Goal: Find specific page/section: Find specific page/section

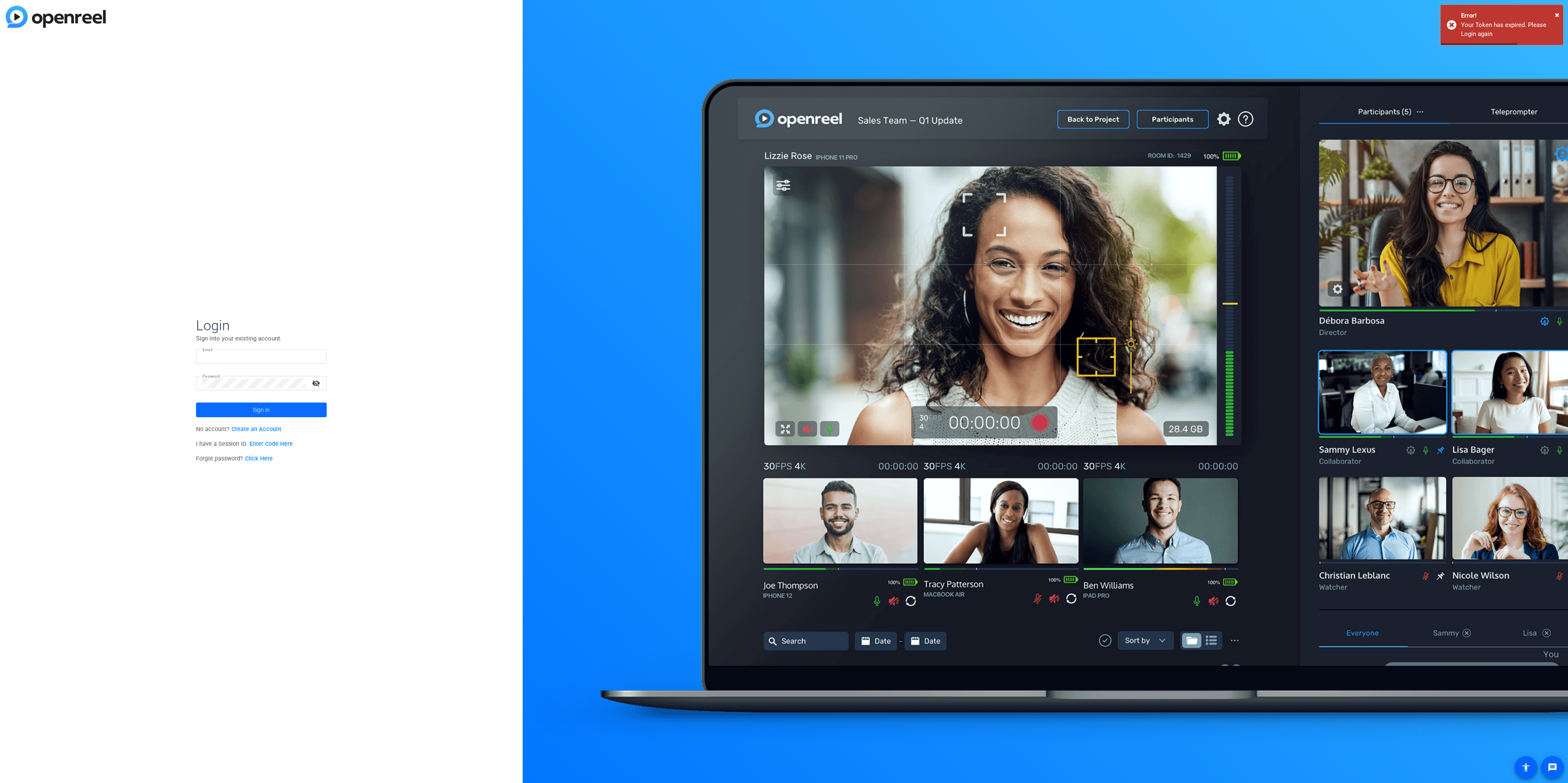
type input "[EMAIL_ADDRESS][DOMAIN_NAME]"
click at [276, 401] on span at bounding box center [261, 409] width 131 height 19
click at [242, 402] on mat-card-content "TI TubeScience Inc. navigate_next" at bounding box center [261, 412] width 153 height 29
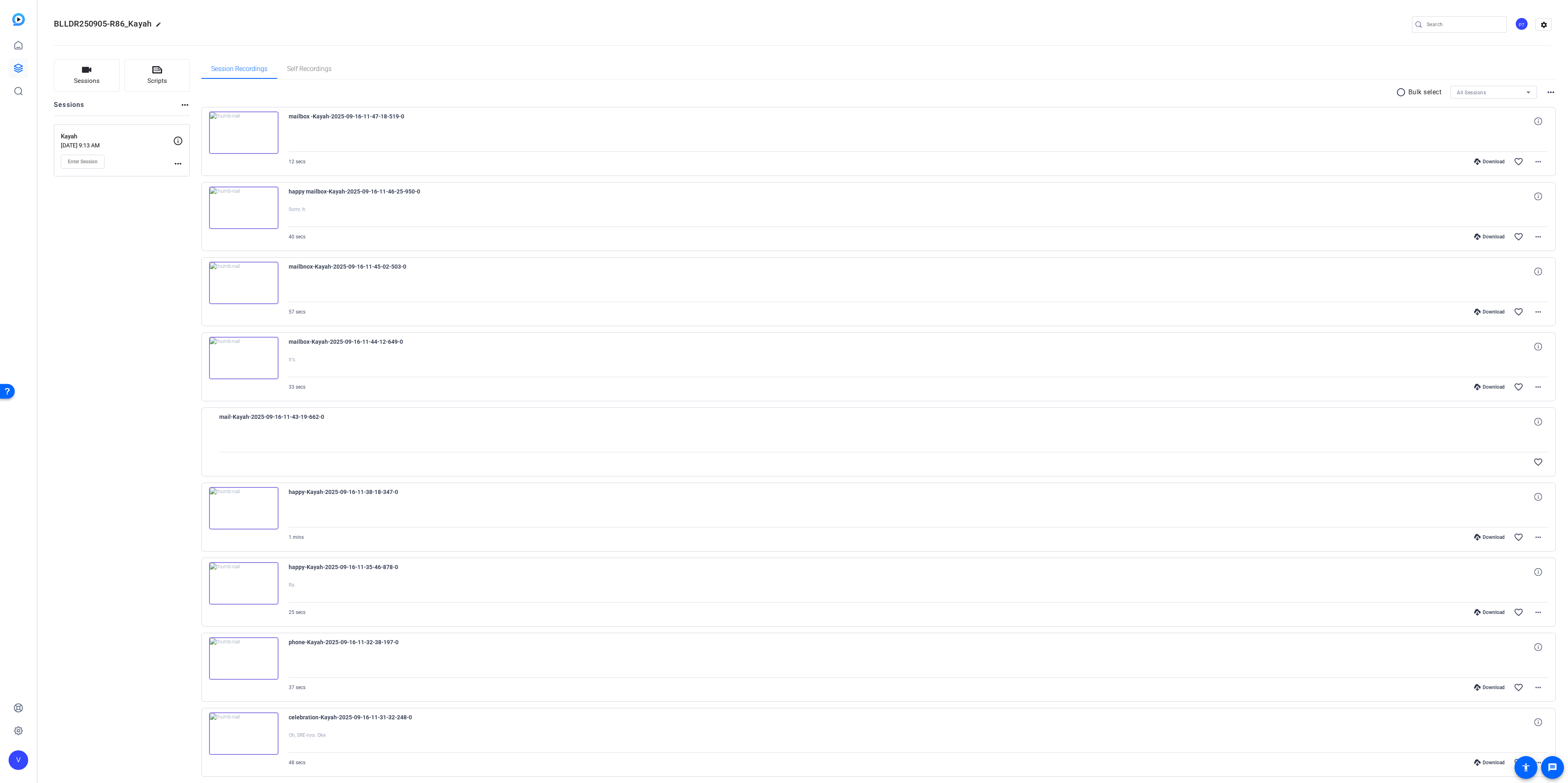
scroll to position [125, 0]
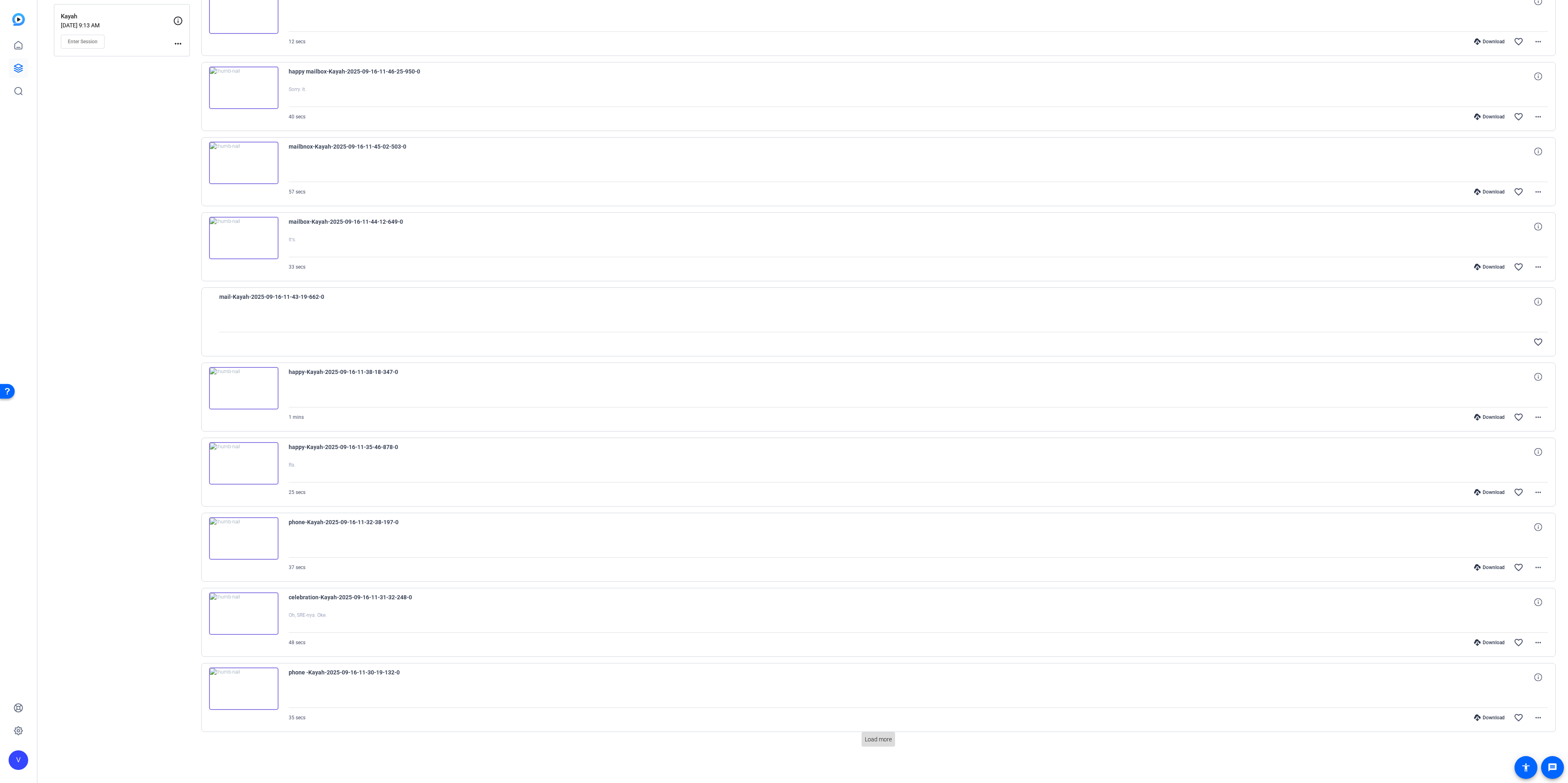
click at [874, 742] on span "Load more" at bounding box center [878, 739] width 27 height 9
click at [879, 741] on span "Load more" at bounding box center [878, 739] width 27 height 9
click at [873, 737] on span "Load more" at bounding box center [878, 739] width 27 height 9
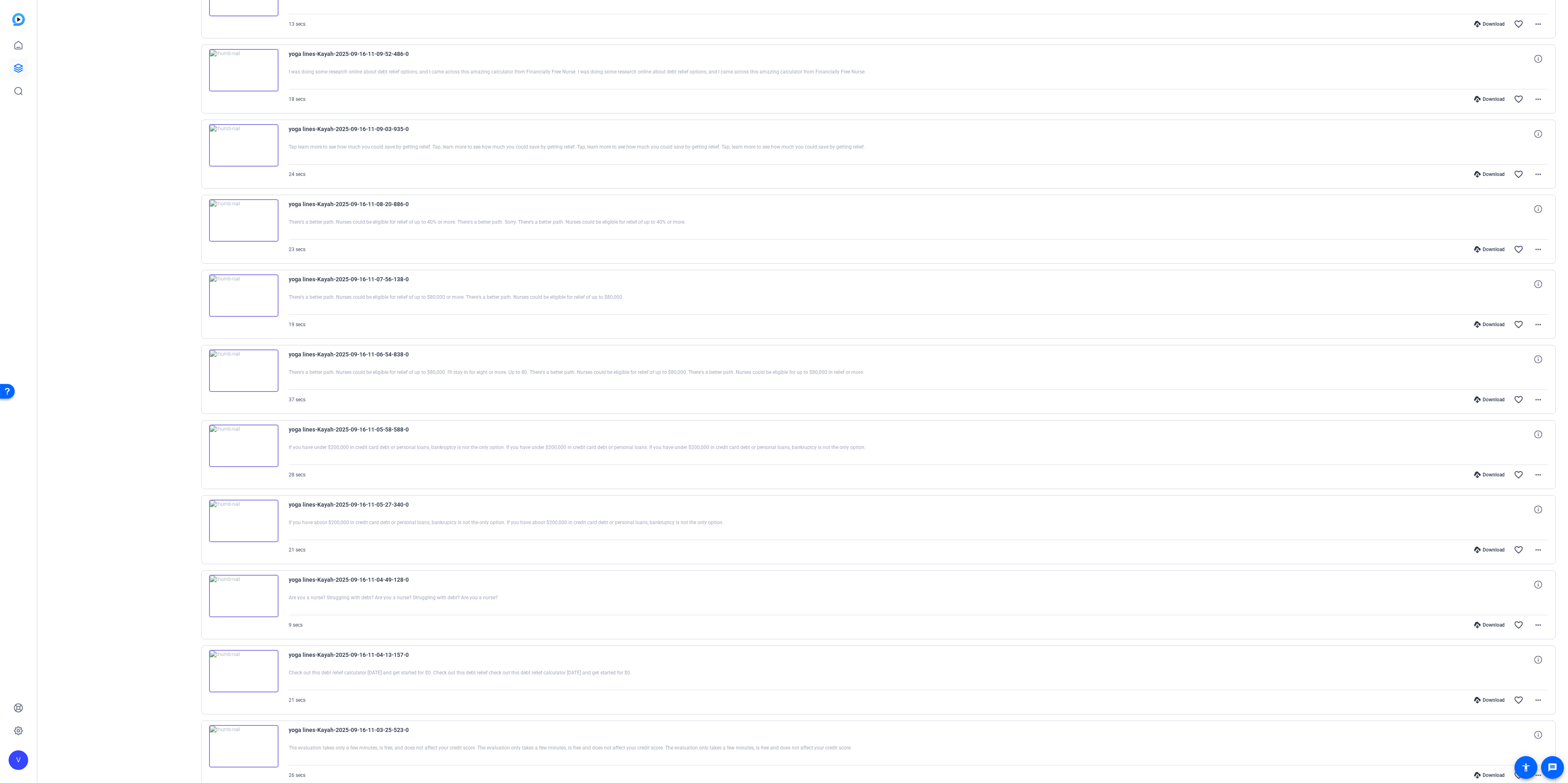
scroll to position [2396, 0]
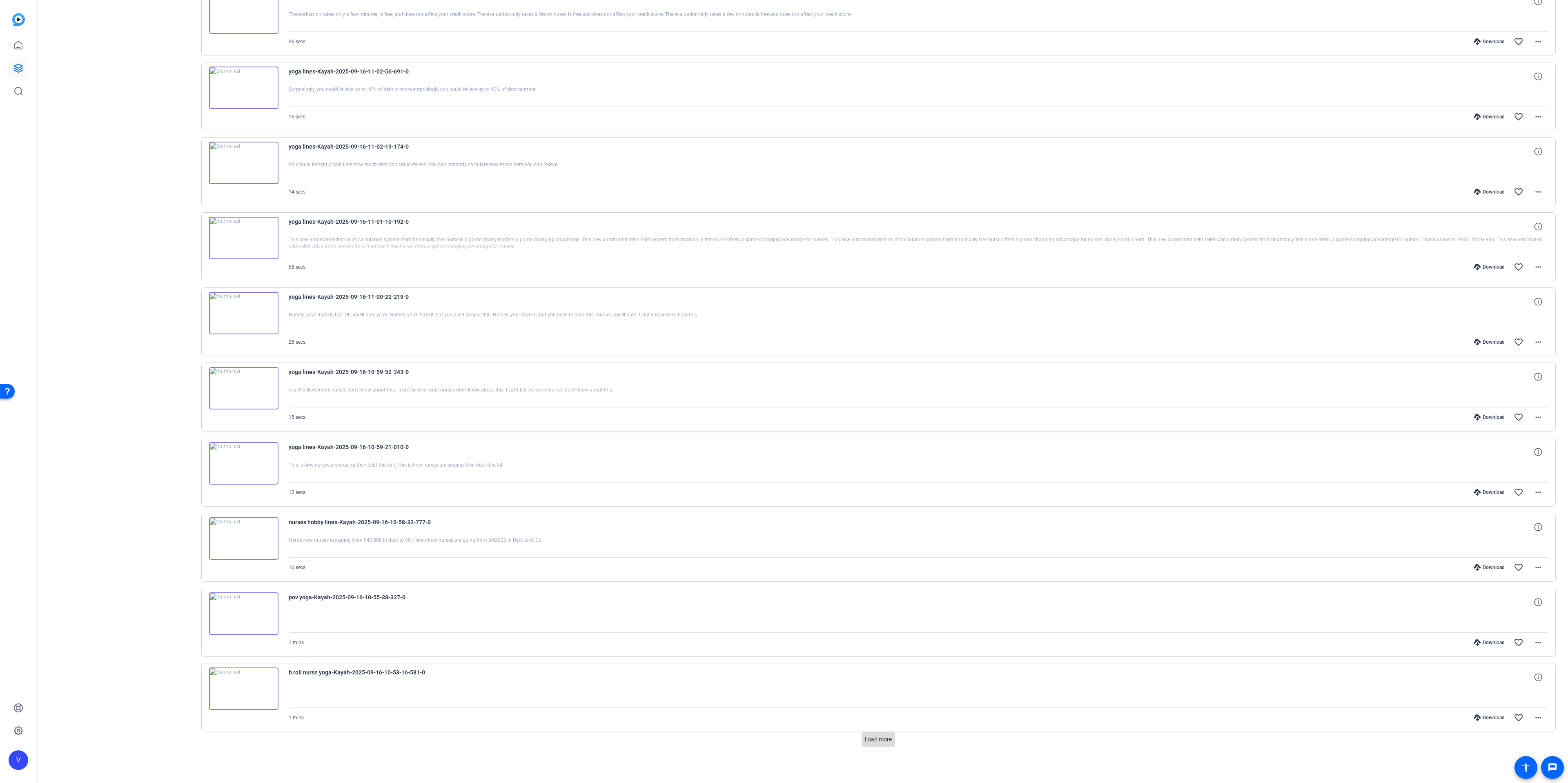
click at [885, 739] on span "Load more" at bounding box center [878, 739] width 27 height 9
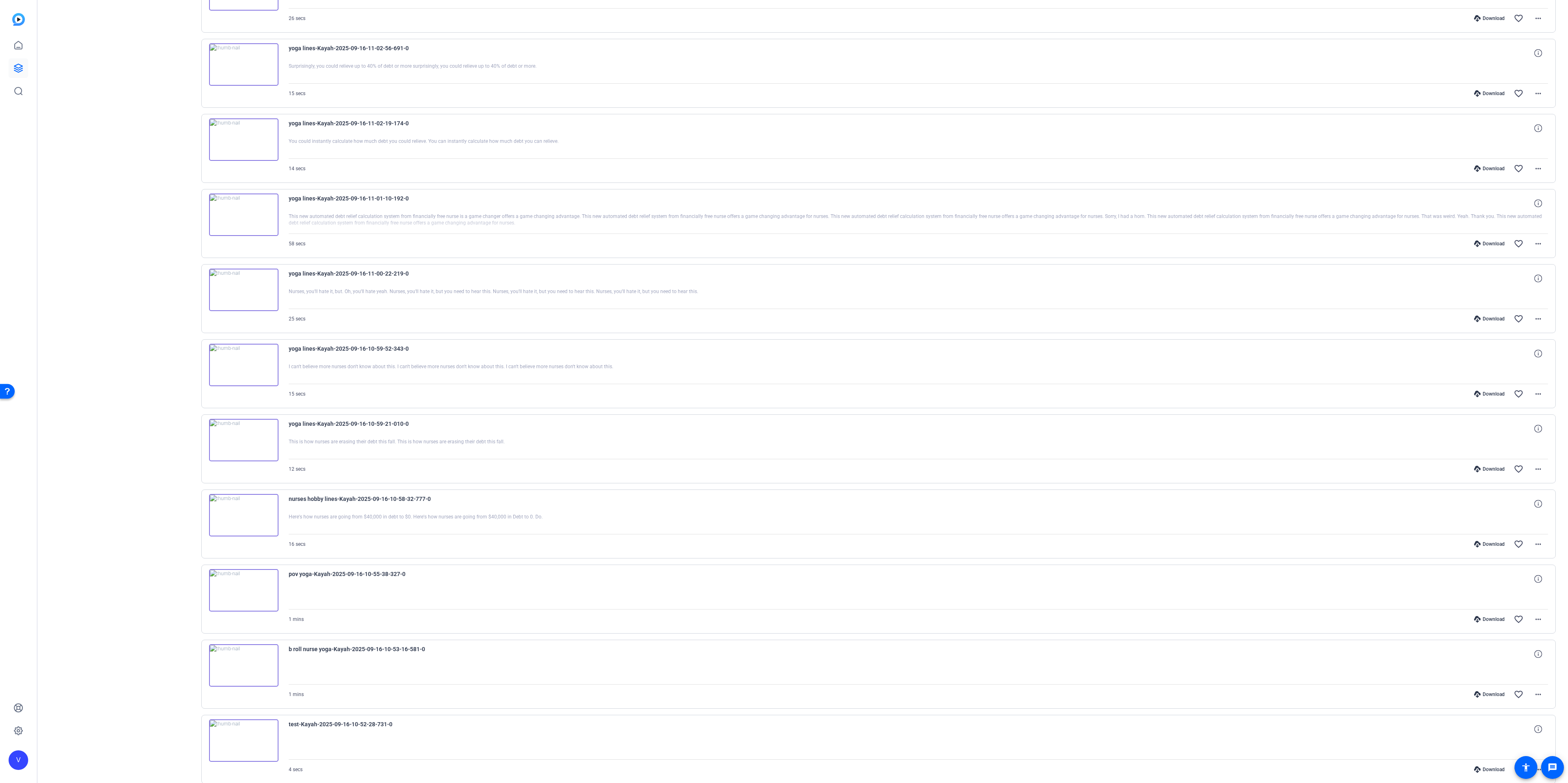
scroll to position [3153, 0]
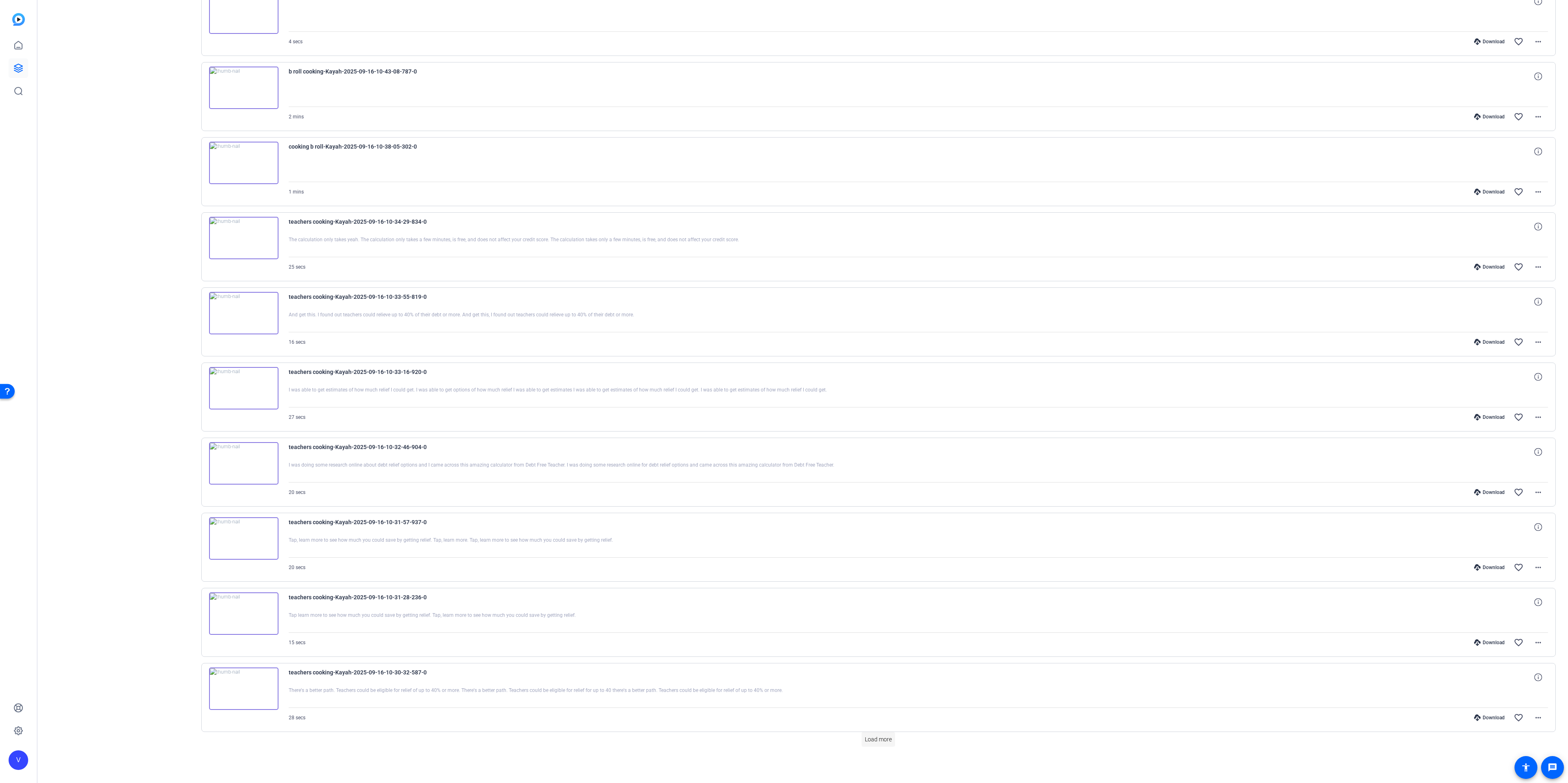
click at [875, 743] on span at bounding box center [878, 739] width 33 height 19
click at [874, 740] on span "Load more" at bounding box center [878, 739] width 27 height 9
drag, startPoint x: 861, startPoint y: 729, endPoint x: 865, endPoint y: 733, distance: 5.7
click at [865, 733] on span at bounding box center [878, 739] width 33 height 19
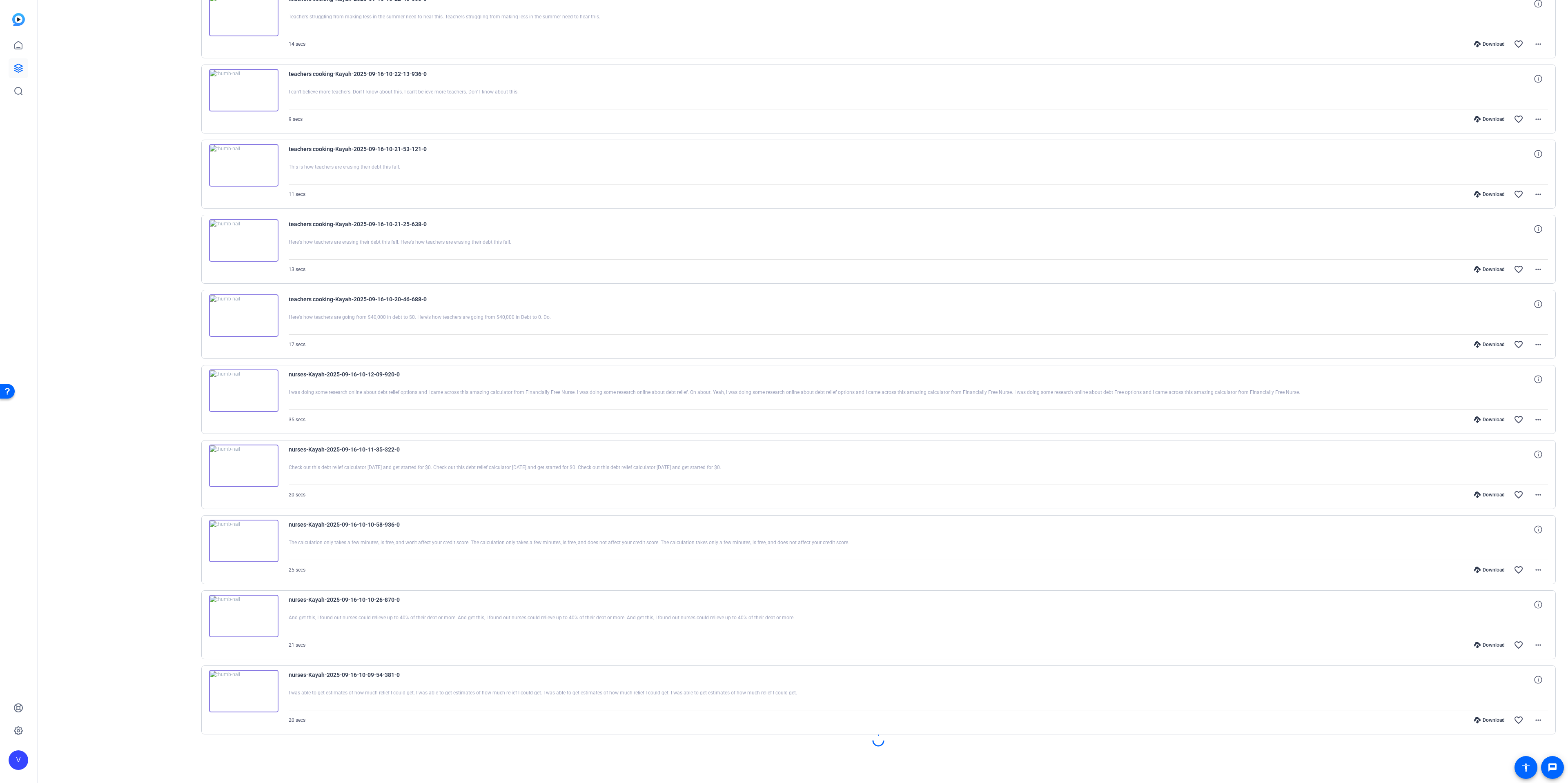
scroll to position [4664, 0]
click at [879, 737] on circle at bounding box center [878, 740] width 14 height 14
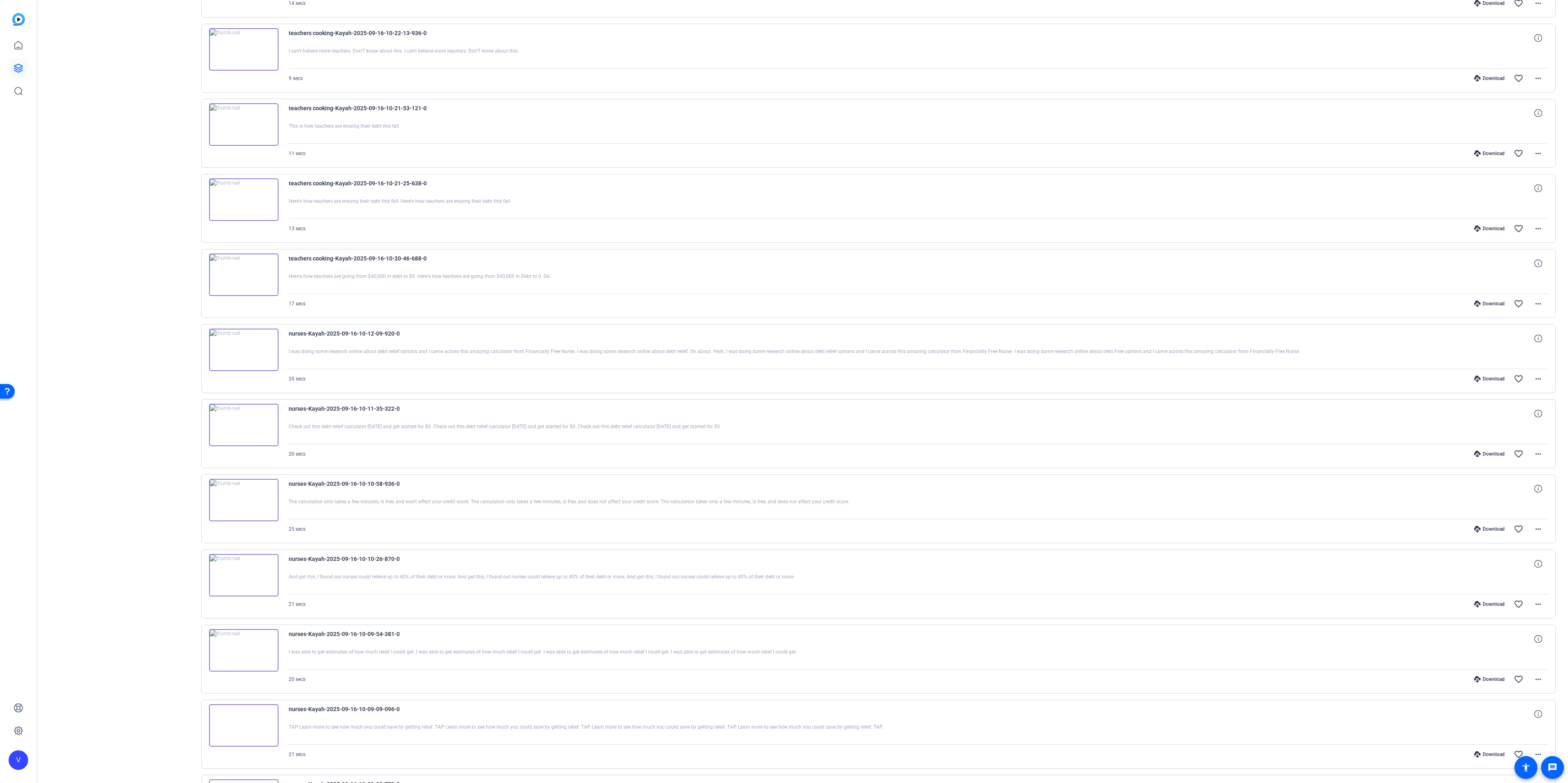
scroll to position [5424, 0]
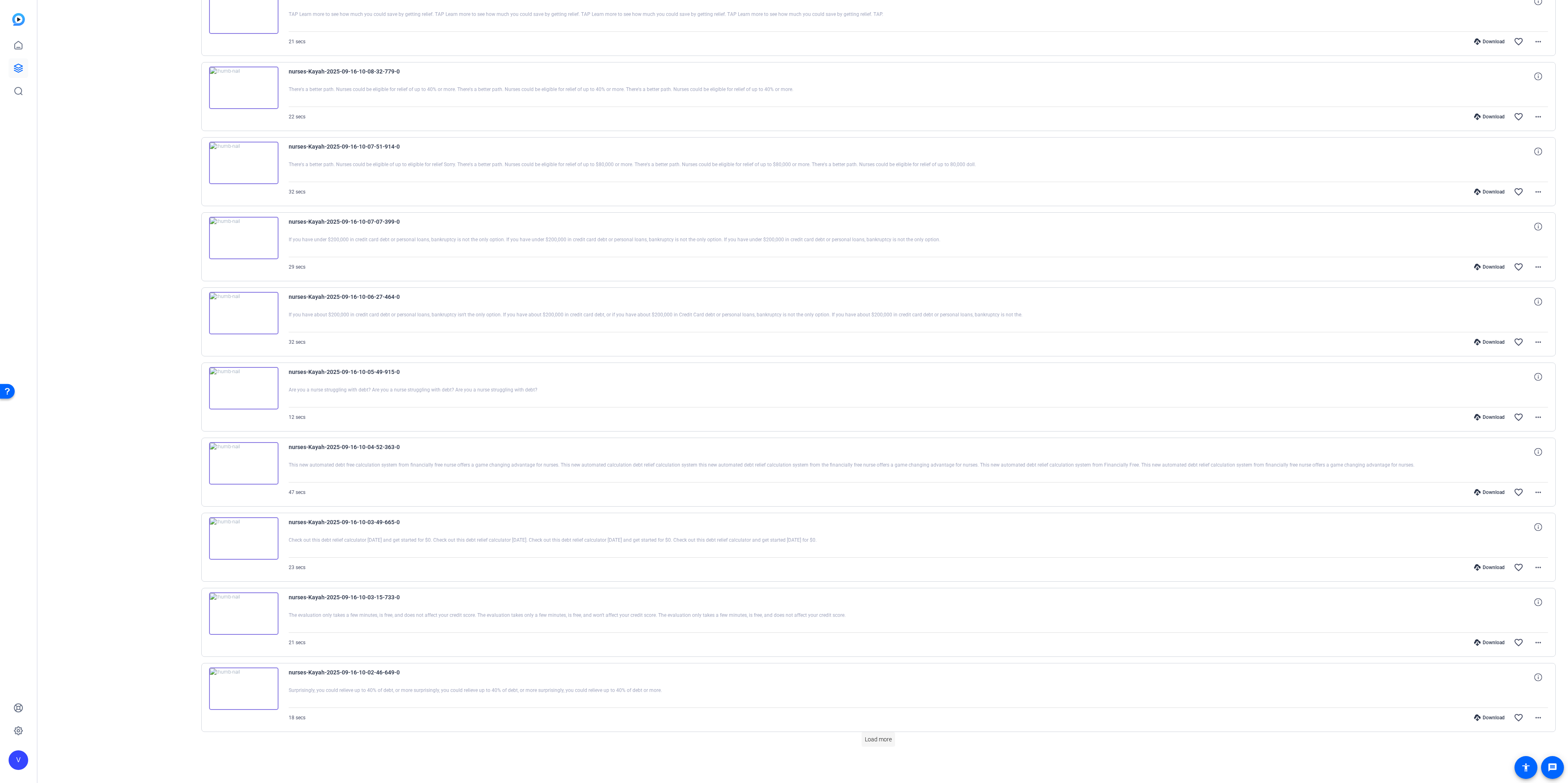
drag, startPoint x: 850, startPoint y: 733, endPoint x: 863, endPoint y: 739, distance: 14.3
click at [852, 733] on div "Load more" at bounding box center [879, 739] width 1355 height 15
click at [878, 745] on span at bounding box center [878, 739] width 33 height 19
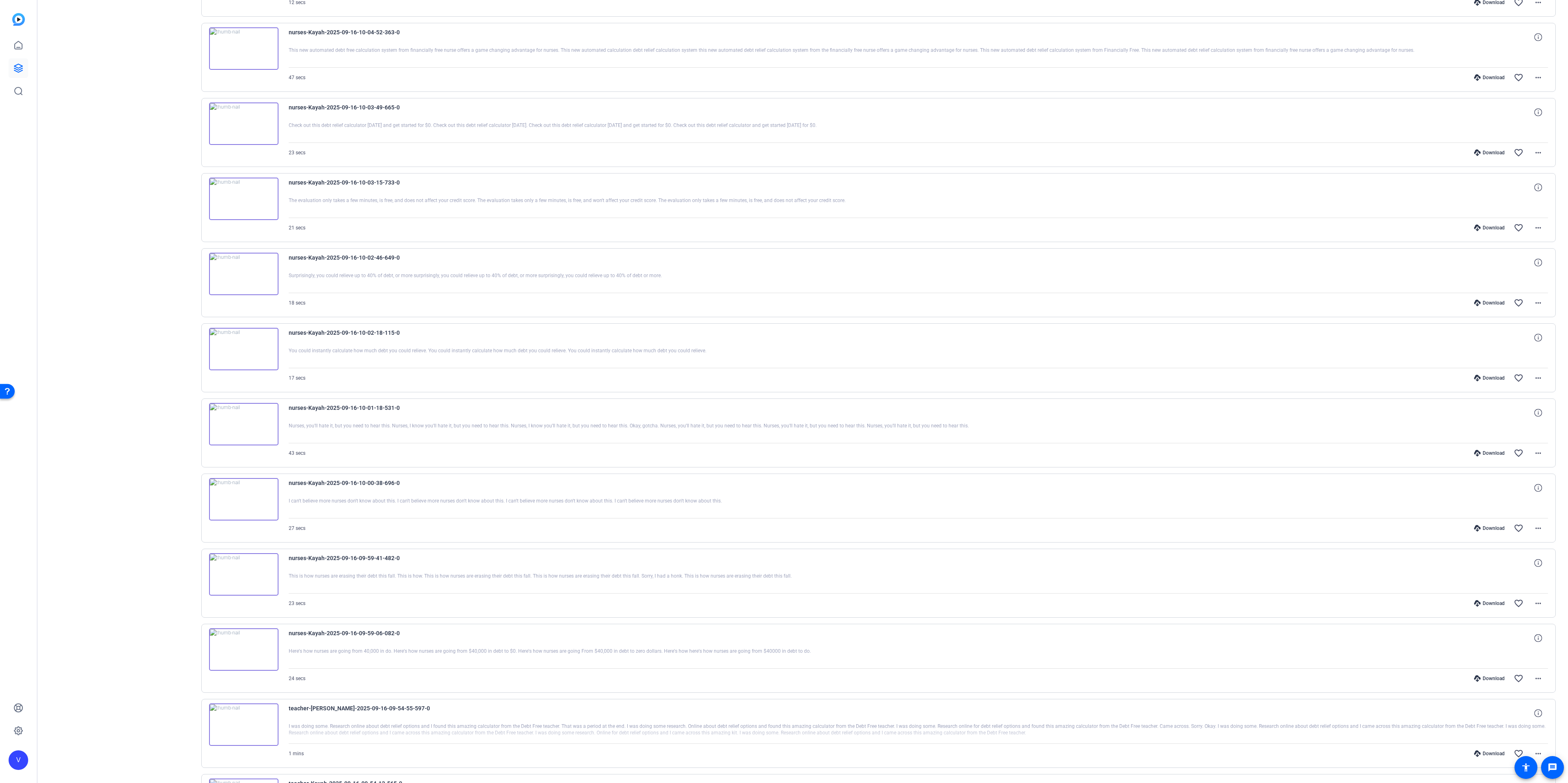
scroll to position [6181, 0]
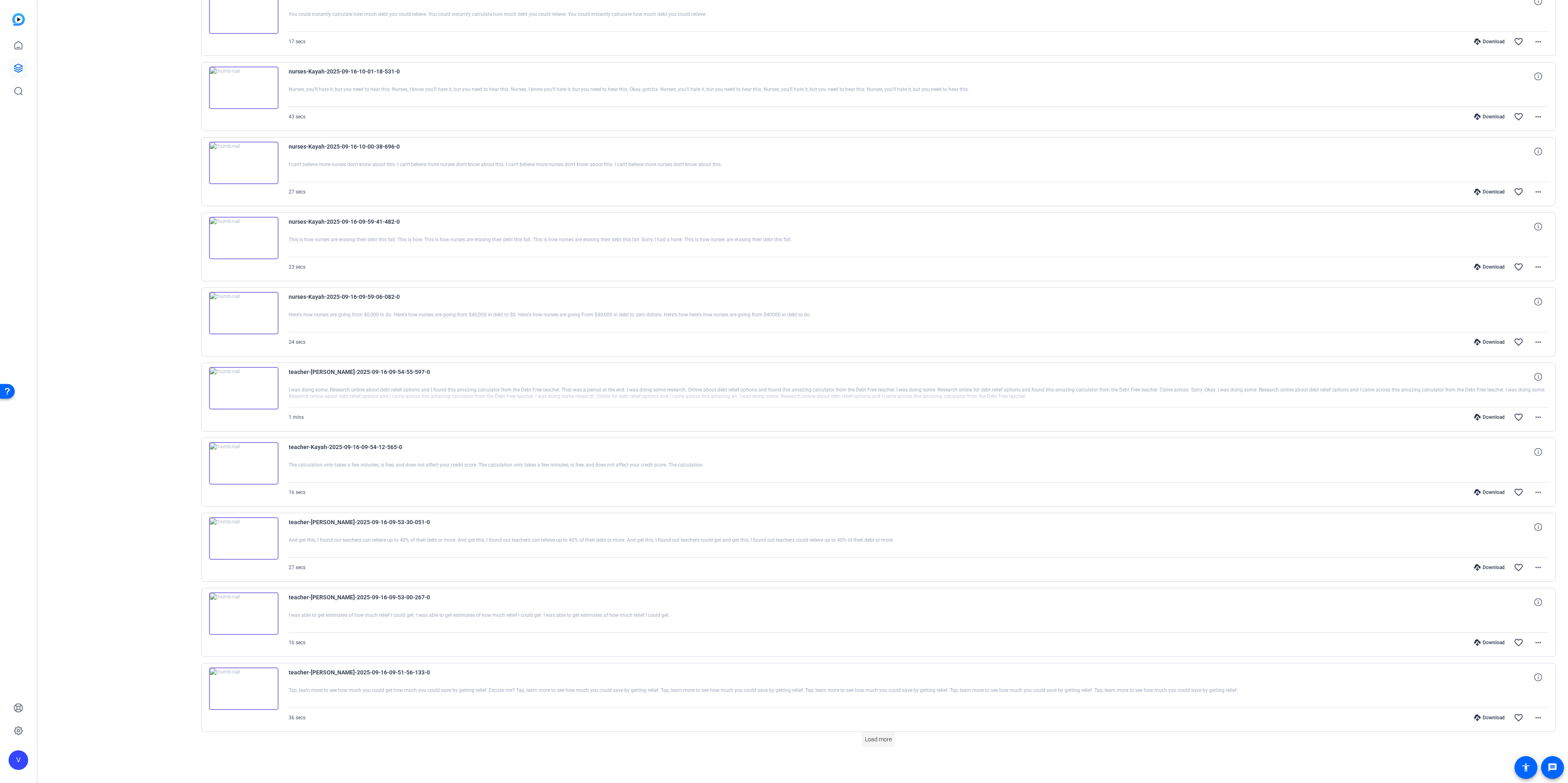
click at [891, 742] on div "Load more" at bounding box center [879, 739] width 1355 height 15
click at [891, 742] on span at bounding box center [878, 739] width 33 height 19
click at [870, 743] on span "Load more" at bounding box center [878, 739] width 27 height 9
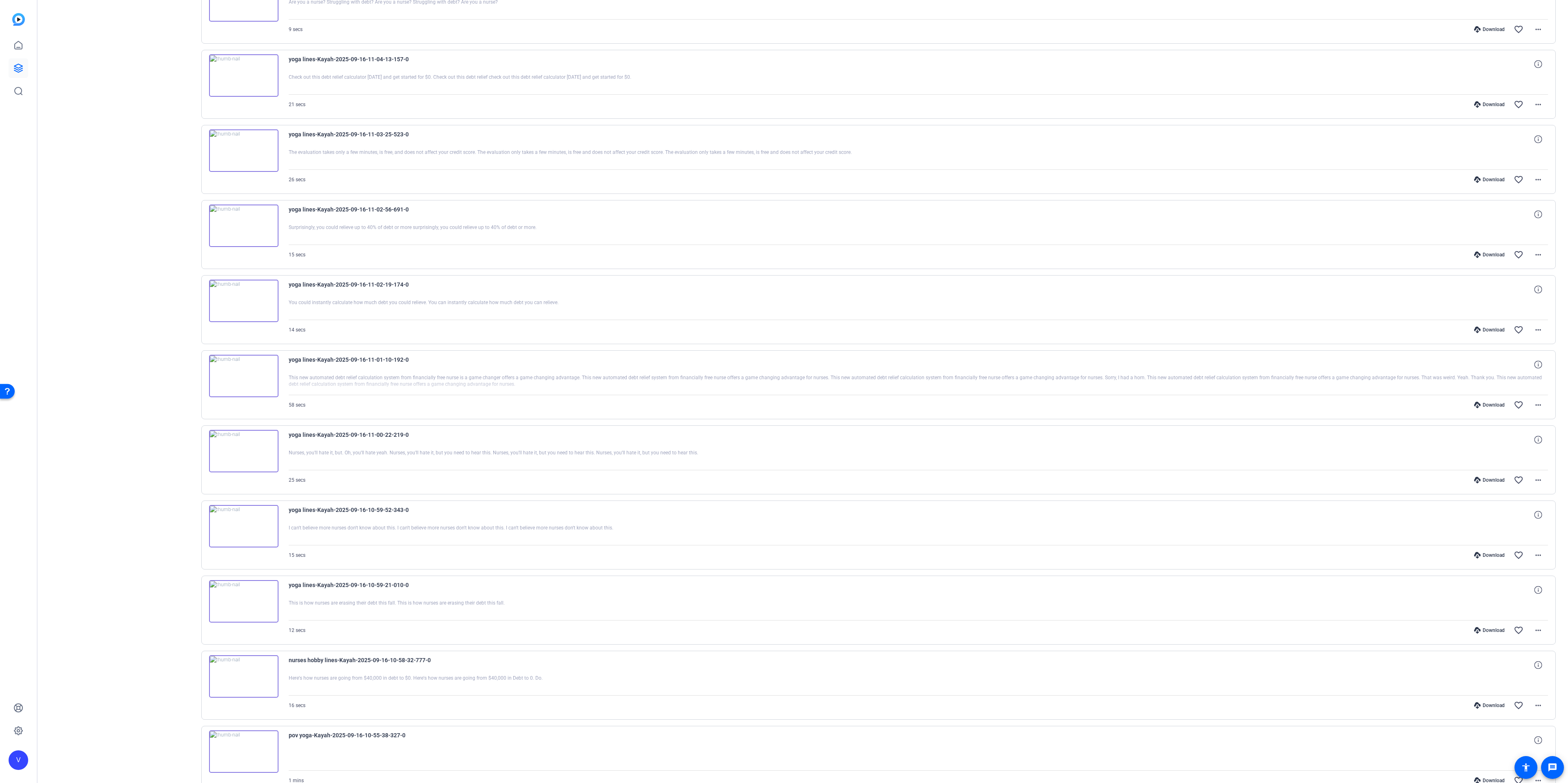
scroll to position [0, 0]
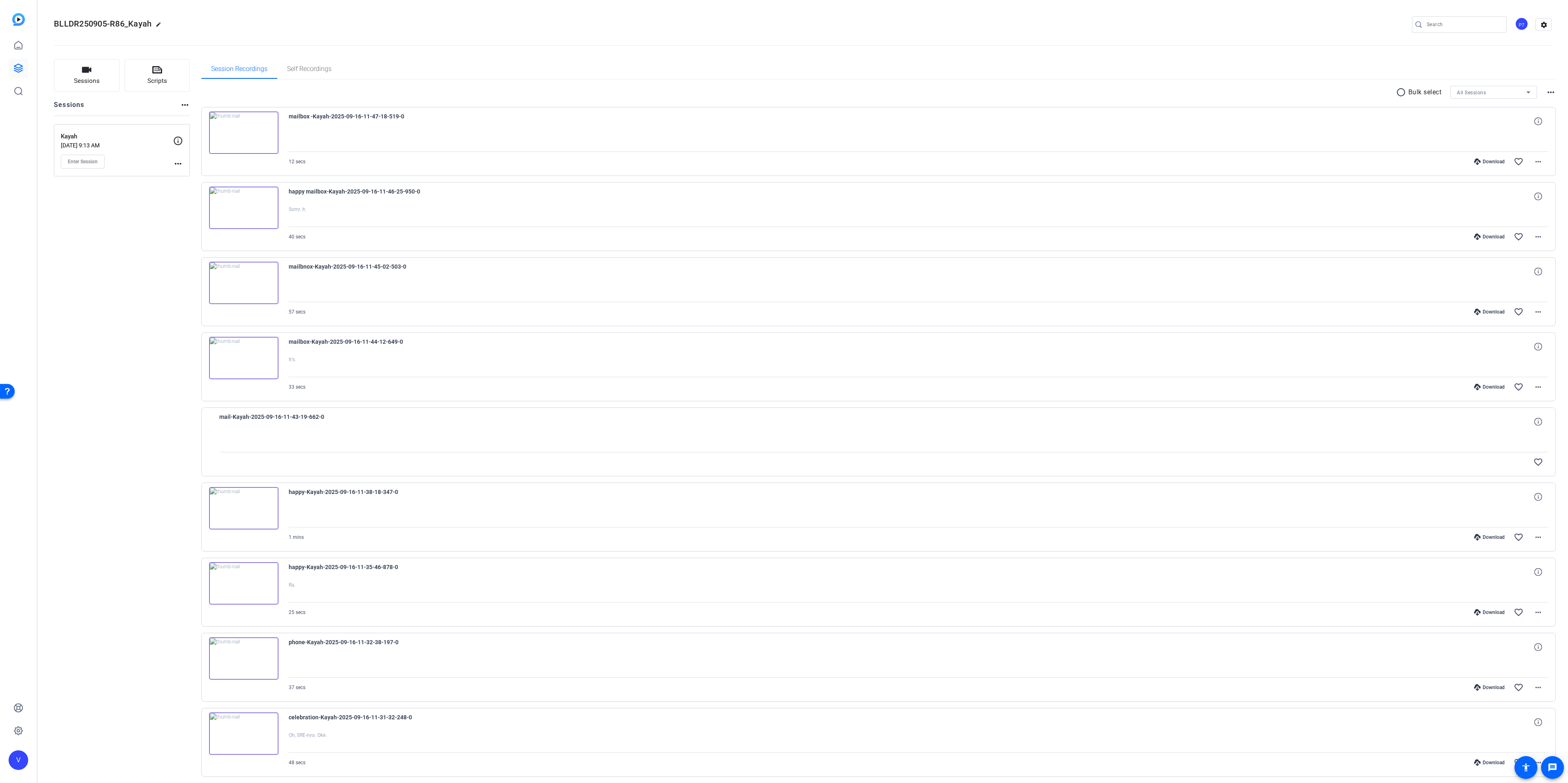
click at [1397, 92] on mat-icon "radio_button_unchecked" at bounding box center [1402, 92] width 12 height 10
